Goal: Find specific page/section: Find specific page/section

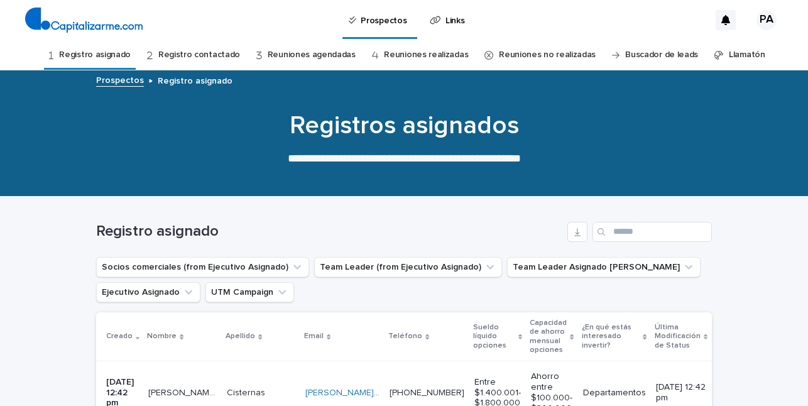
click at [453, 21] on p "Links" at bounding box center [455, 13] width 19 height 26
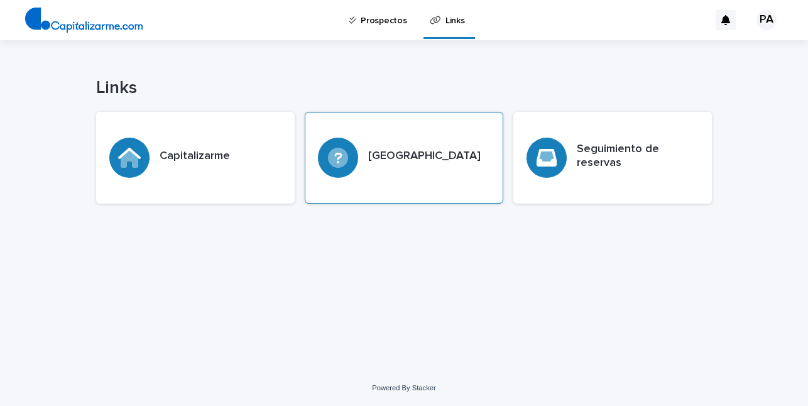
click at [434, 160] on h3 "Broker center" at bounding box center [424, 157] width 113 height 14
